Goal: Information Seeking & Learning: Learn about a topic

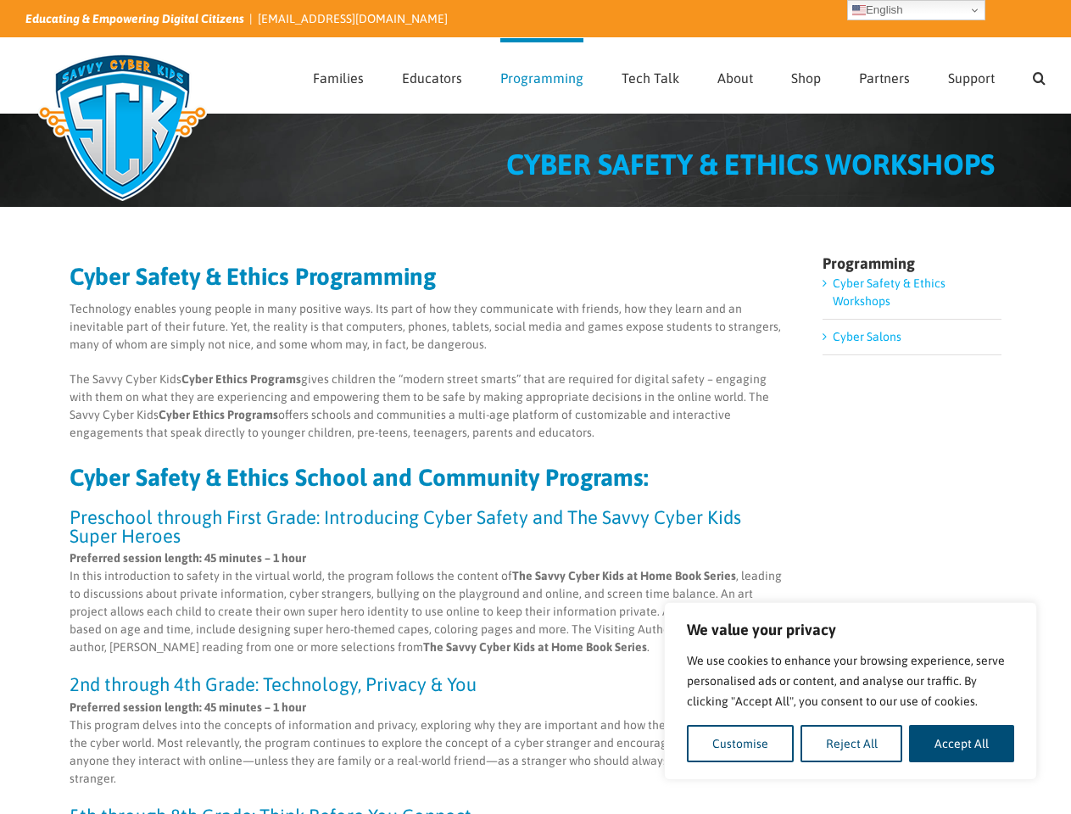
click at [535, 407] on p "The Savvy Cyber Kids Cyber Ethics Programs gives children the “modern street sm…" at bounding box center [428, 406] width 717 height 71
click at [740, 744] on button "Customise" at bounding box center [740, 743] width 107 height 37
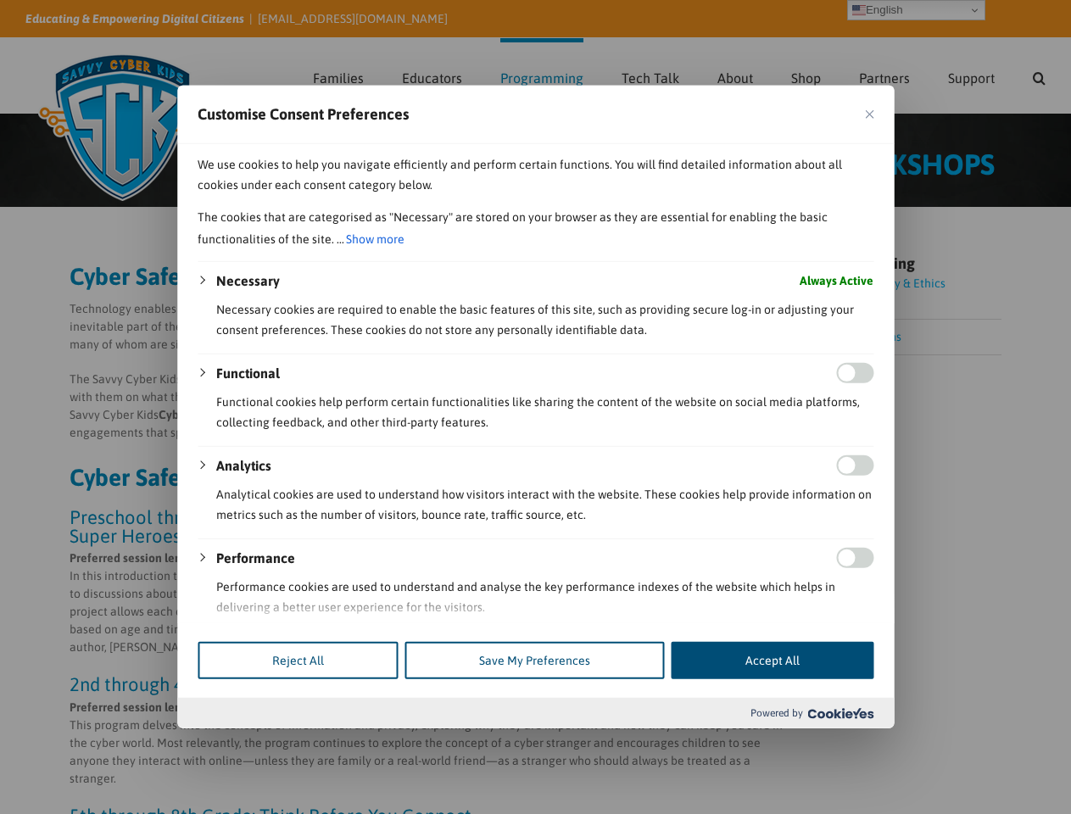
click at [851, 568] on input "Enable Performance" at bounding box center [854, 558] width 37 height 20
checkbox input "true"
click at [962, 744] on div at bounding box center [535, 407] width 1071 height 814
click at [1039, 75] on div at bounding box center [535, 407] width 1071 height 814
click at [916, 10] on div at bounding box center [535, 407] width 1071 height 814
